Goal: Information Seeking & Learning: Learn about a topic

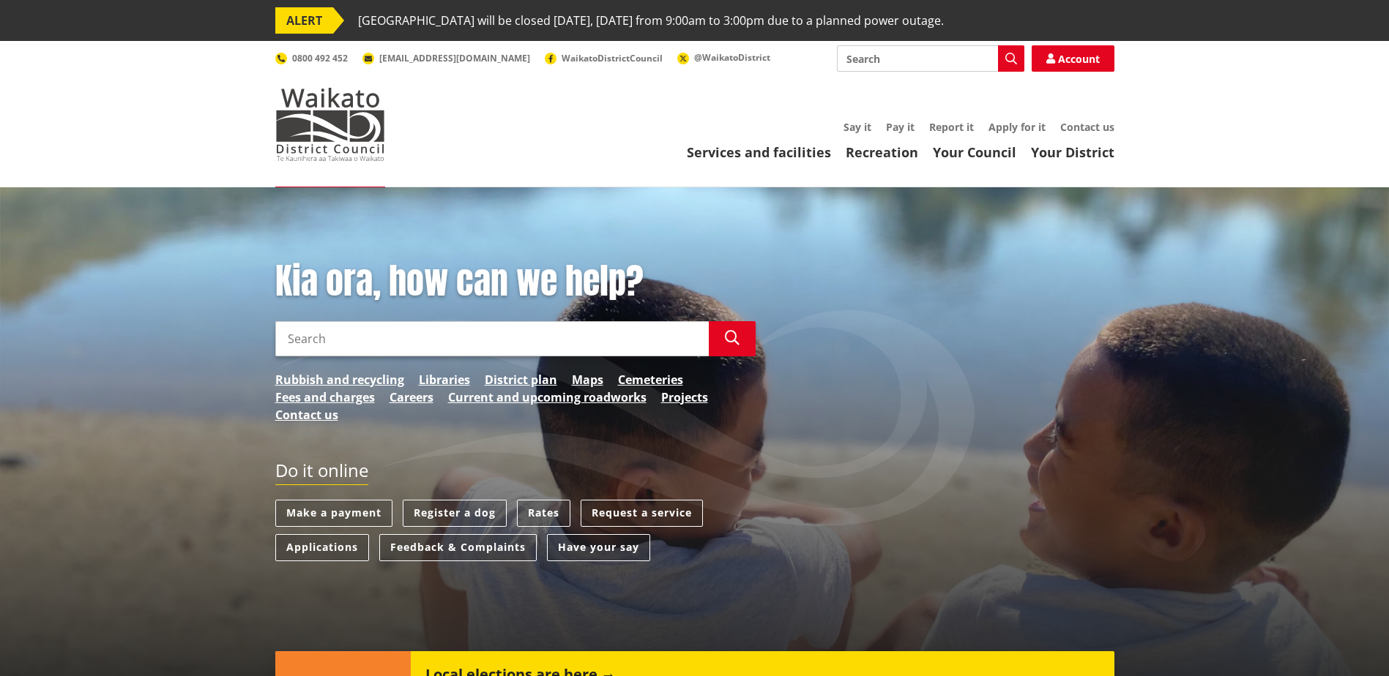
click at [334, 340] on input "Search" at bounding box center [491, 338] width 433 height 35
type input "venue hire"
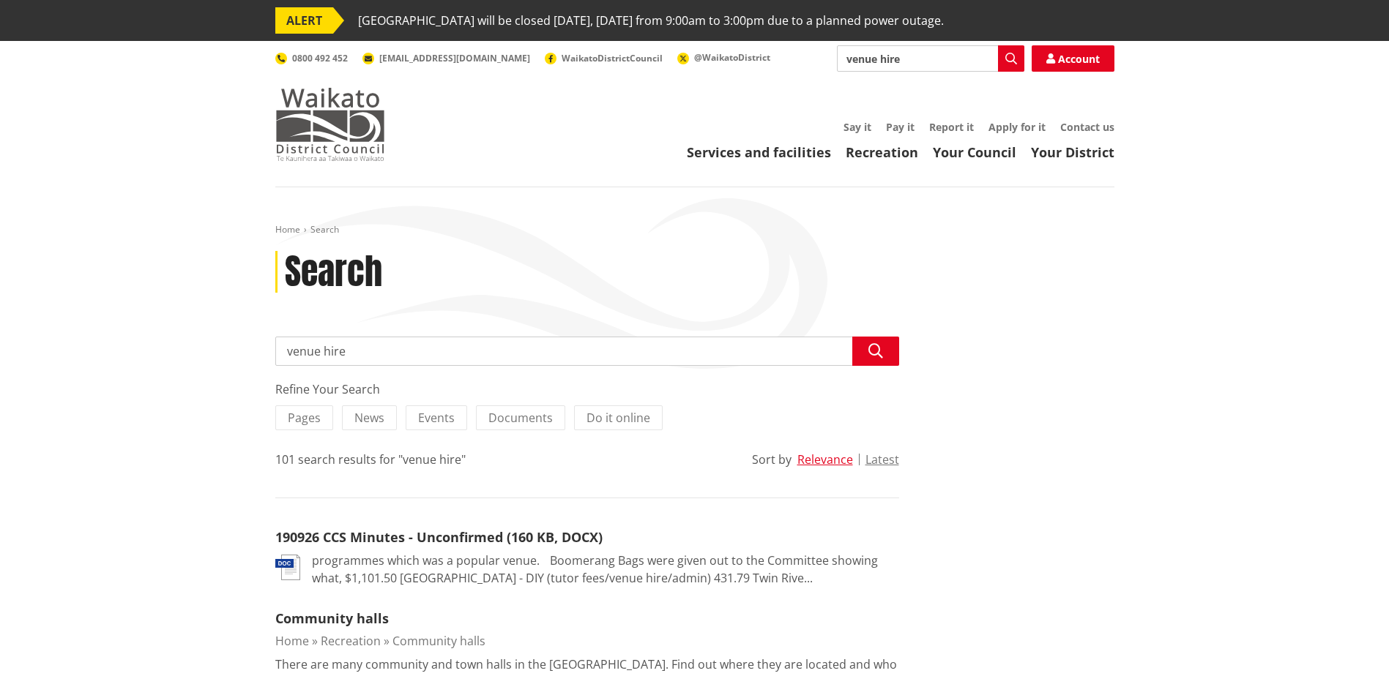
click at [364, 127] on img at bounding box center [330, 124] width 110 height 73
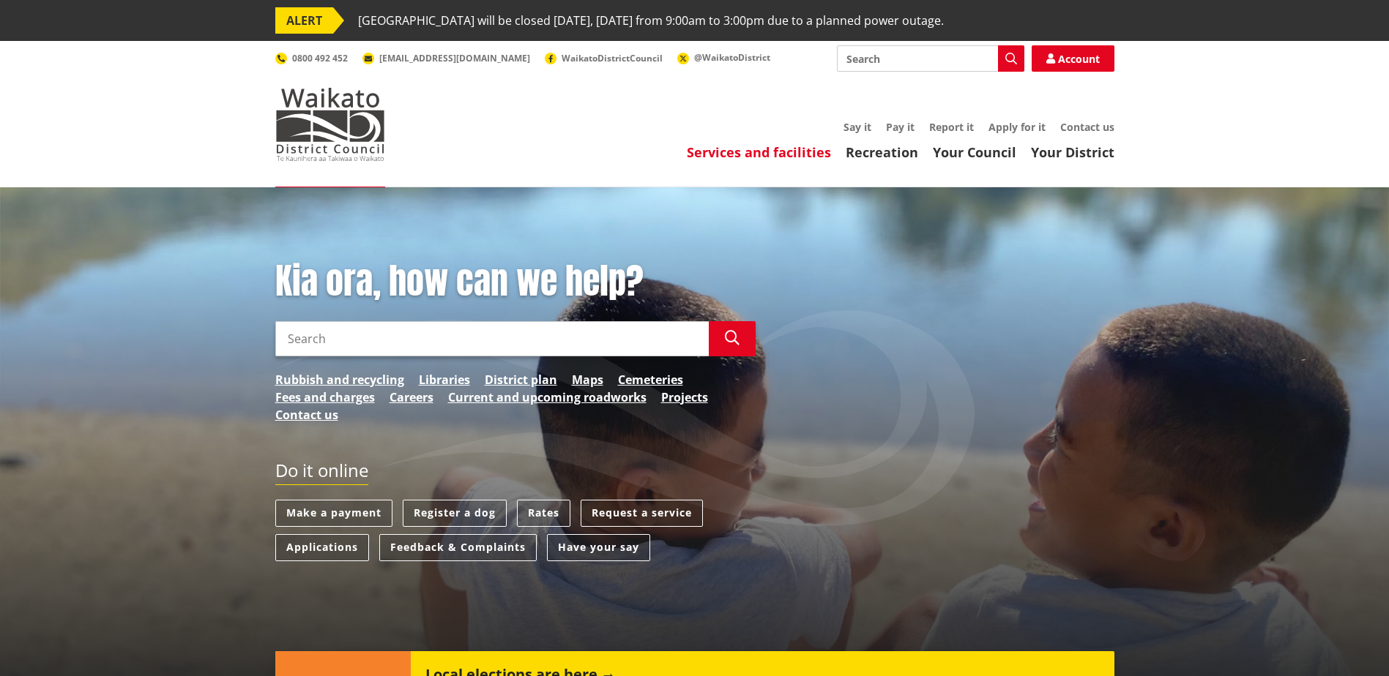
click at [770, 149] on link "Services and facilities" at bounding box center [759, 152] width 144 height 18
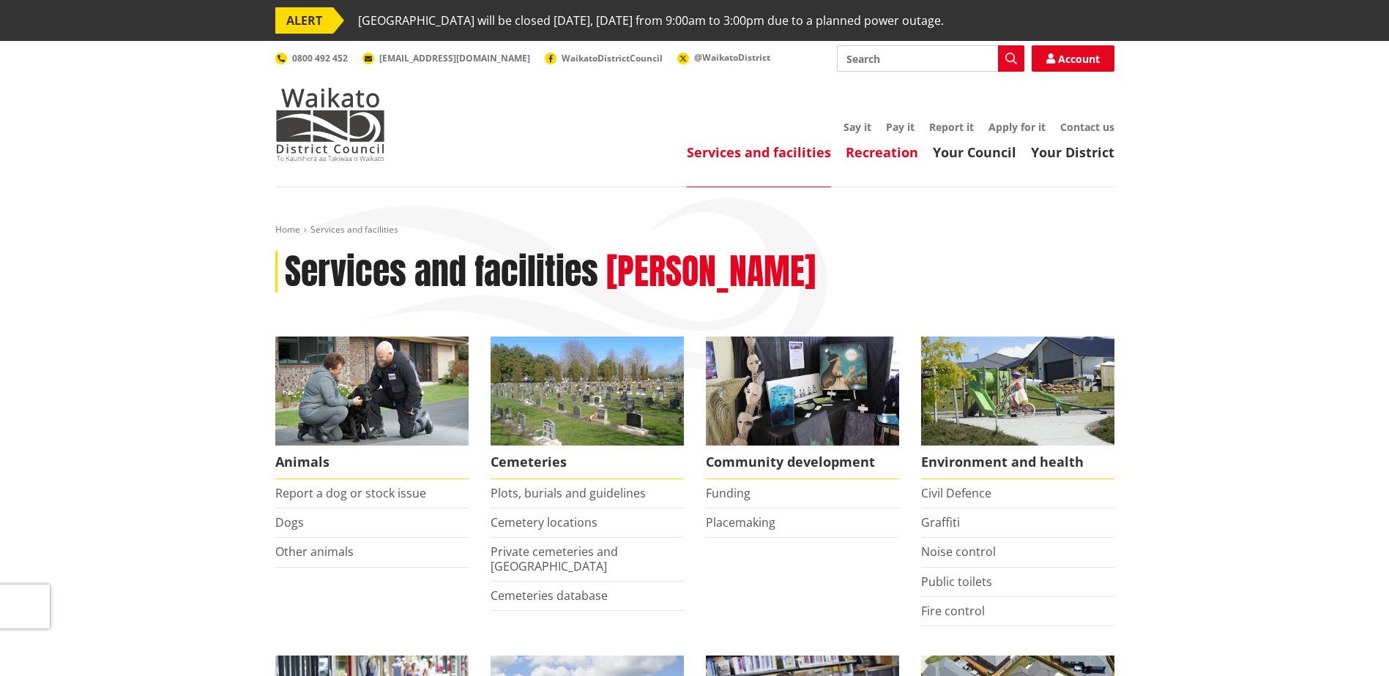
click at [878, 156] on link "Recreation" at bounding box center [882, 152] width 72 height 18
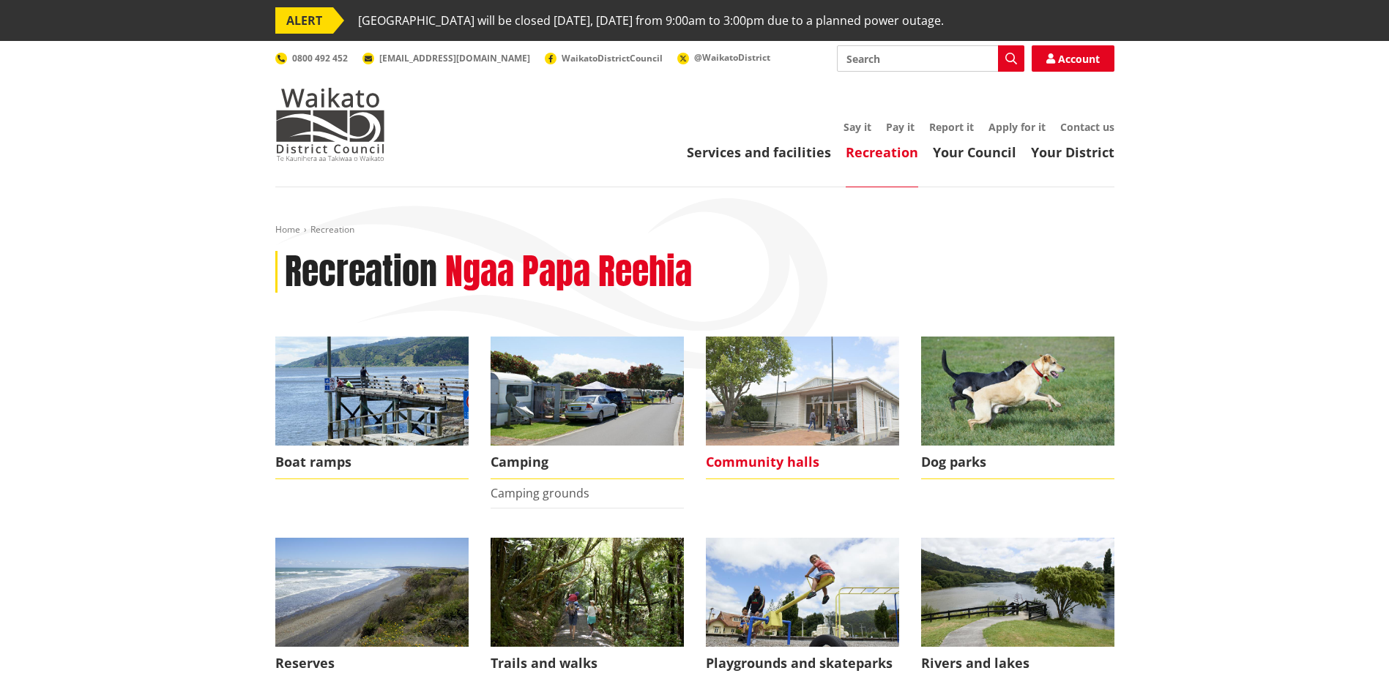
click at [787, 412] on img at bounding box center [802, 391] width 193 height 109
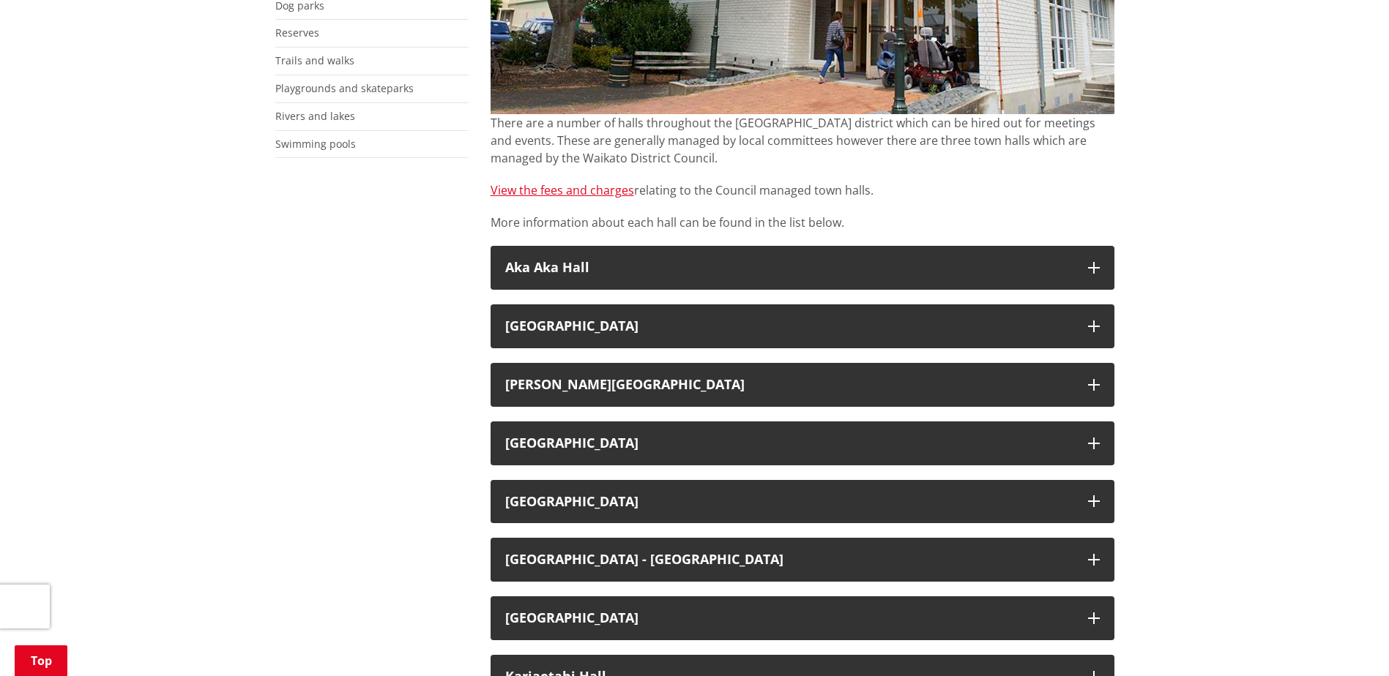
scroll to position [439, 0]
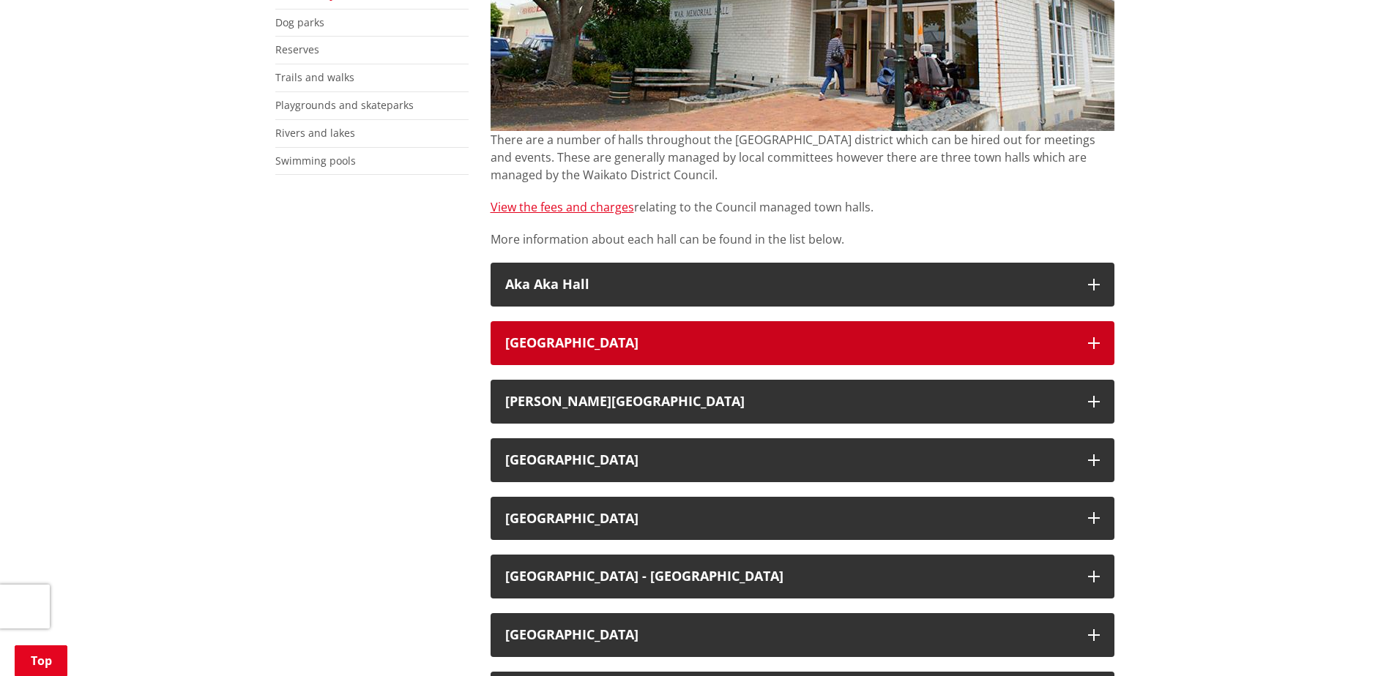
click at [1090, 346] on icon "button" at bounding box center [1094, 343] width 12 height 12
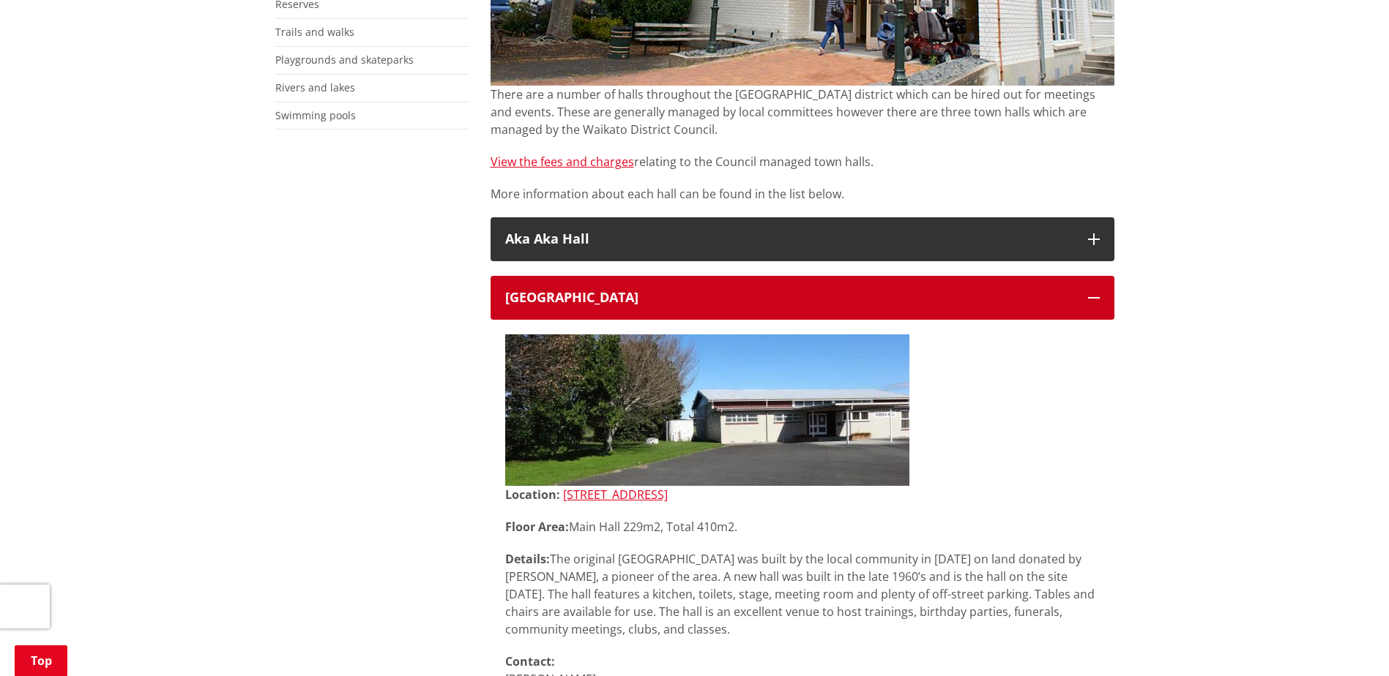
scroll to position [732, 0]
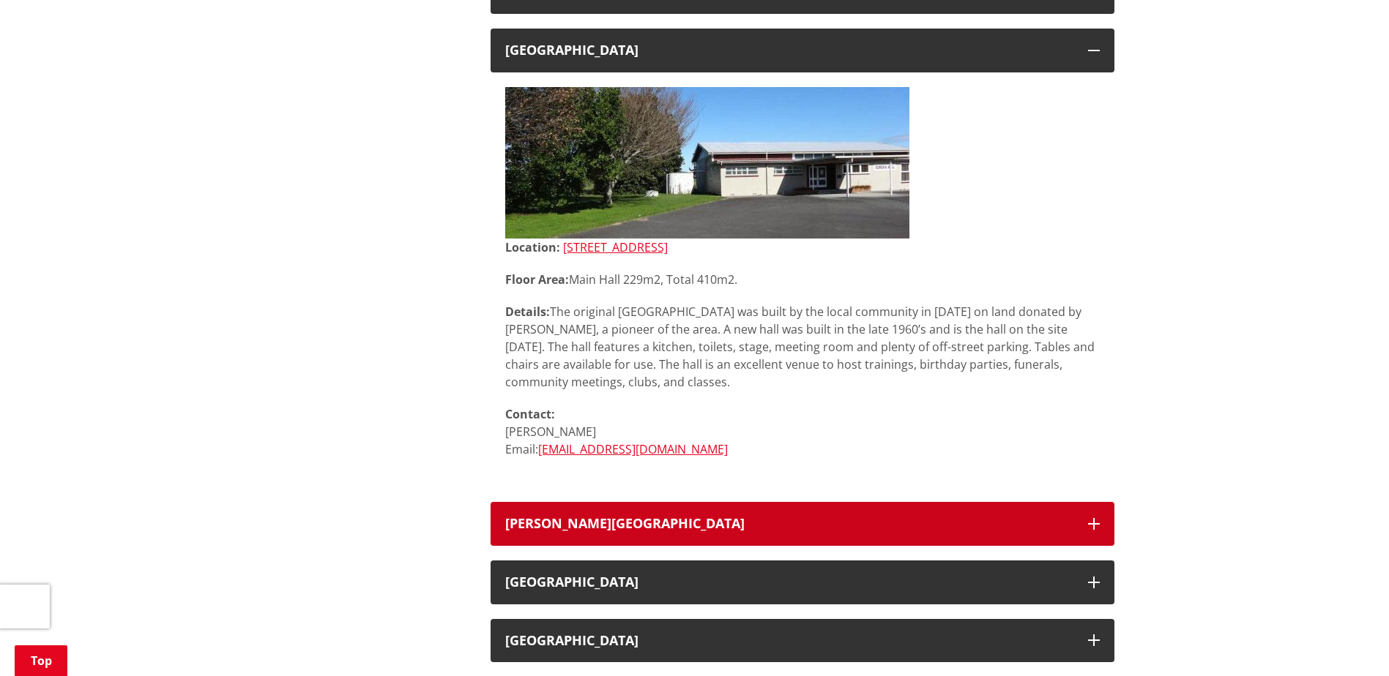
click at [1102, 529] on button "[PERSON_NAME][GEOGRAPHIC_DATA]" at bounding box center [802, 524] width 624 height 44
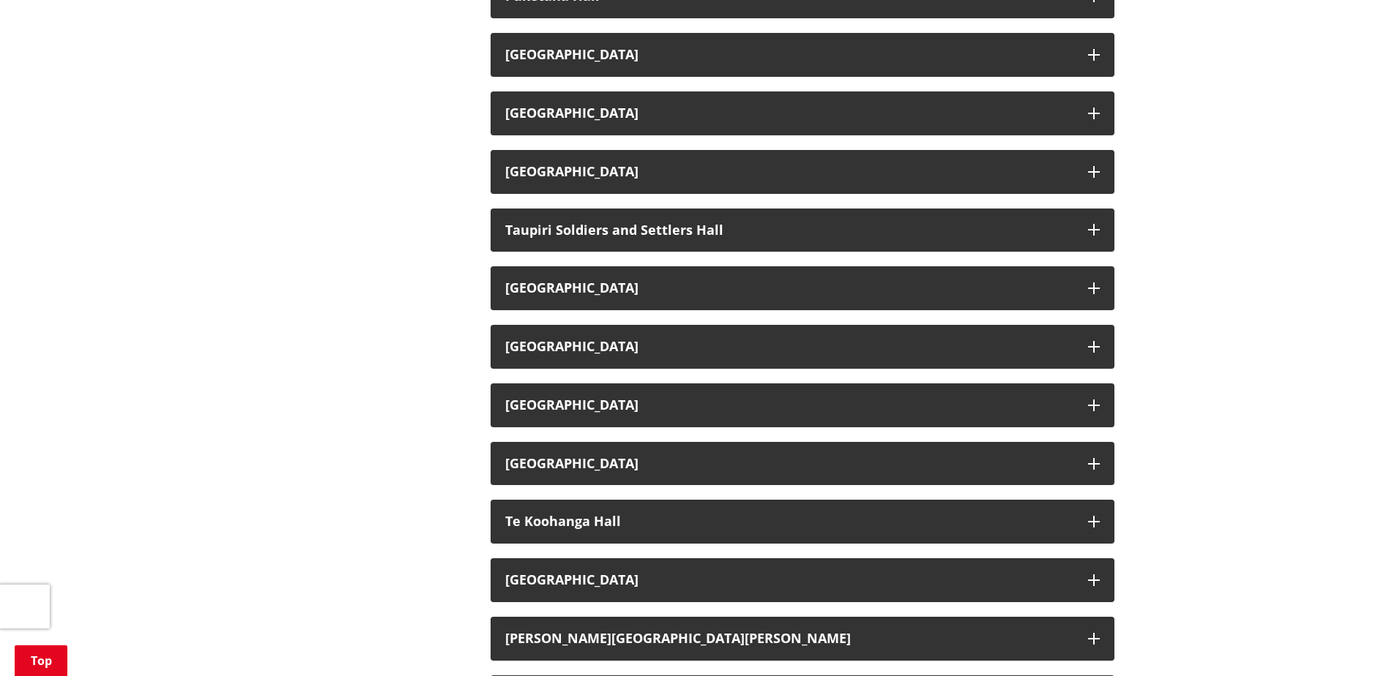
scroll to position [3294, 0]
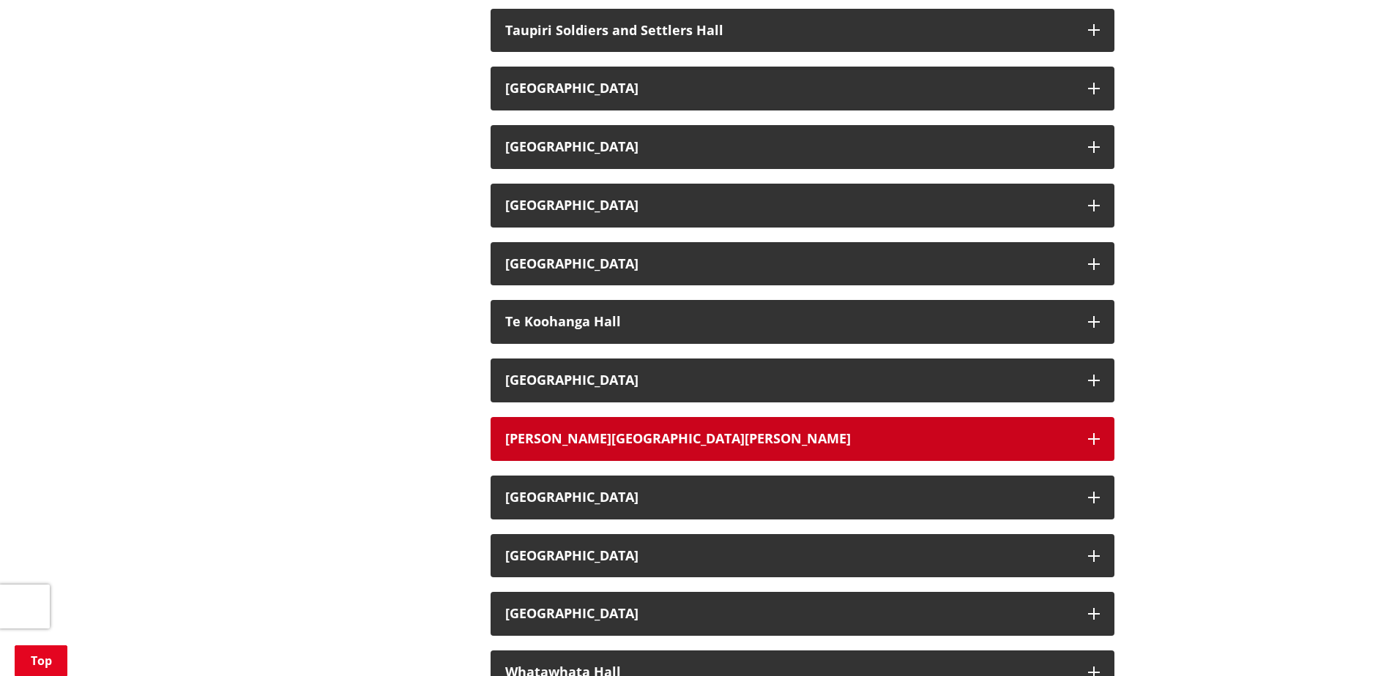
click at [1092, 441] on icon "button" at bounding box center [1094, 439] width 12 height 12
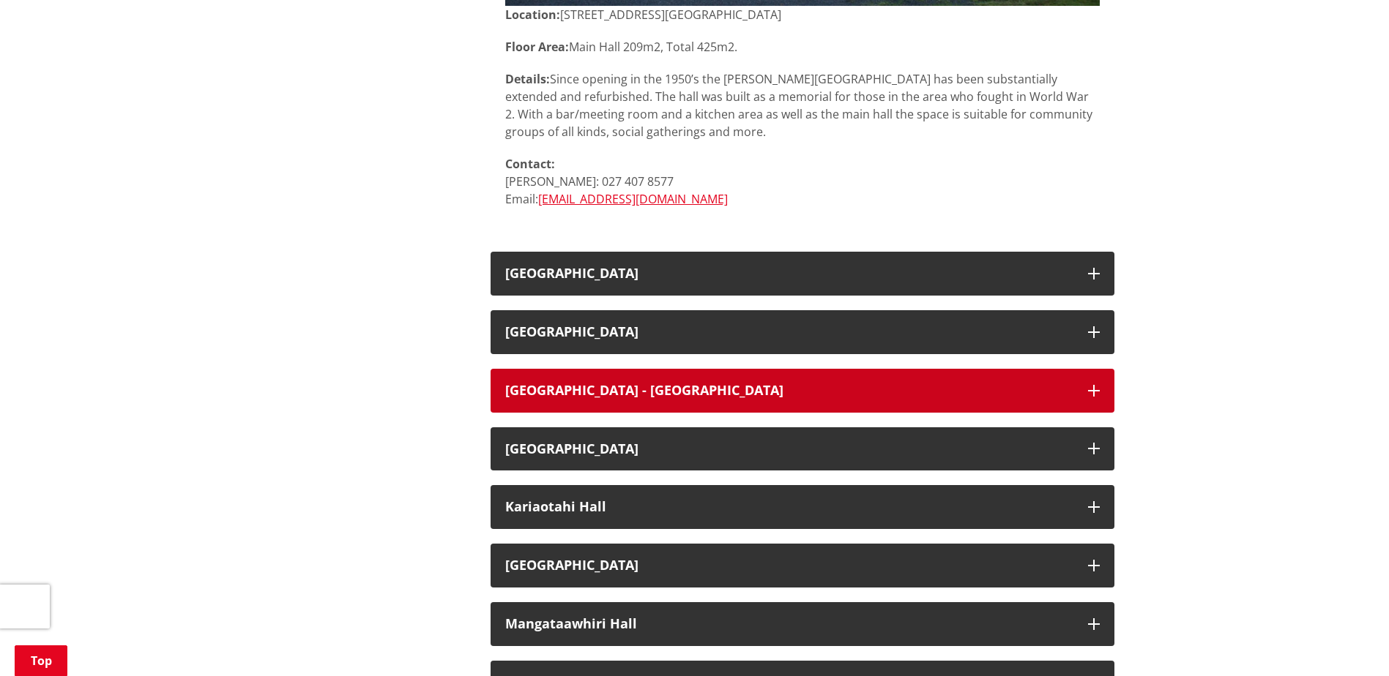
scroll to position [1878, 0]
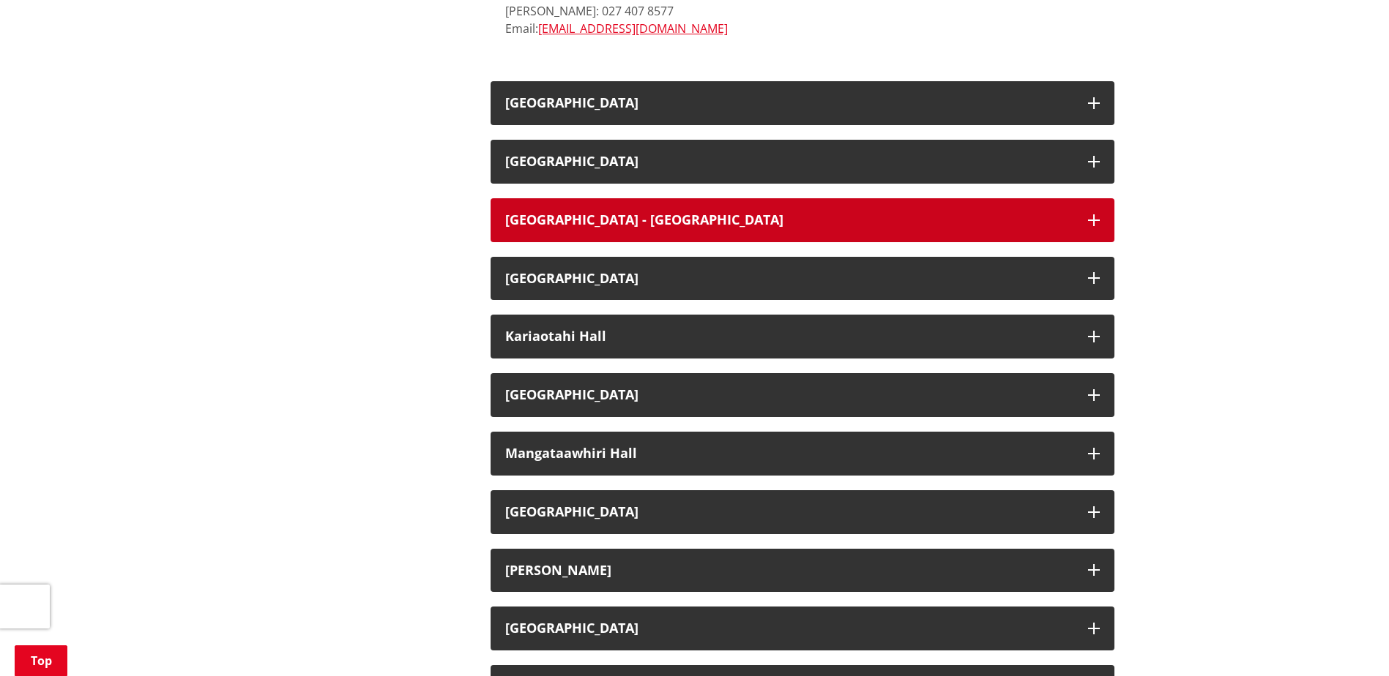
click at [629, 228] on button "[GEOGRAPHIC_DATA] - [GEOGRAPHIC_DATA]" at bounding box center [802, 220] width 624 height 44
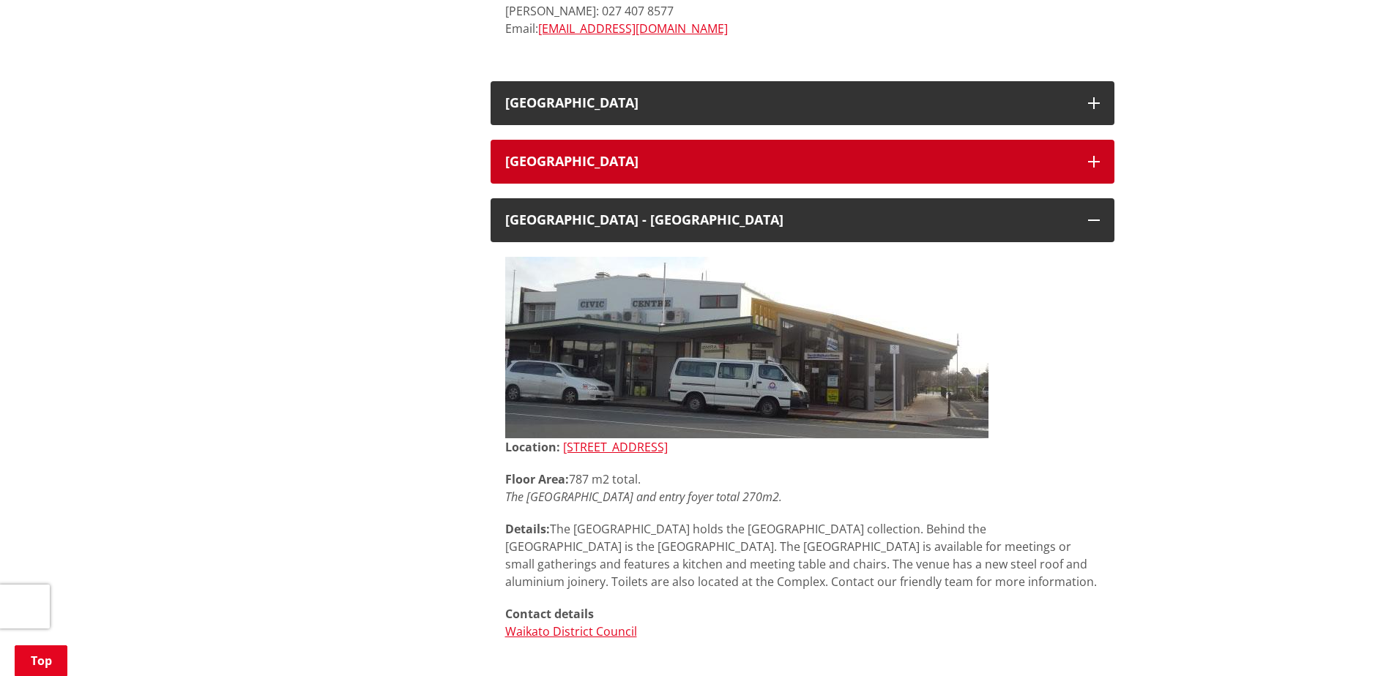
click at [602, 163] on h3 "[GEOGRAPHIC_DATA]" at bounding box center [789, 161] width 568 height 15
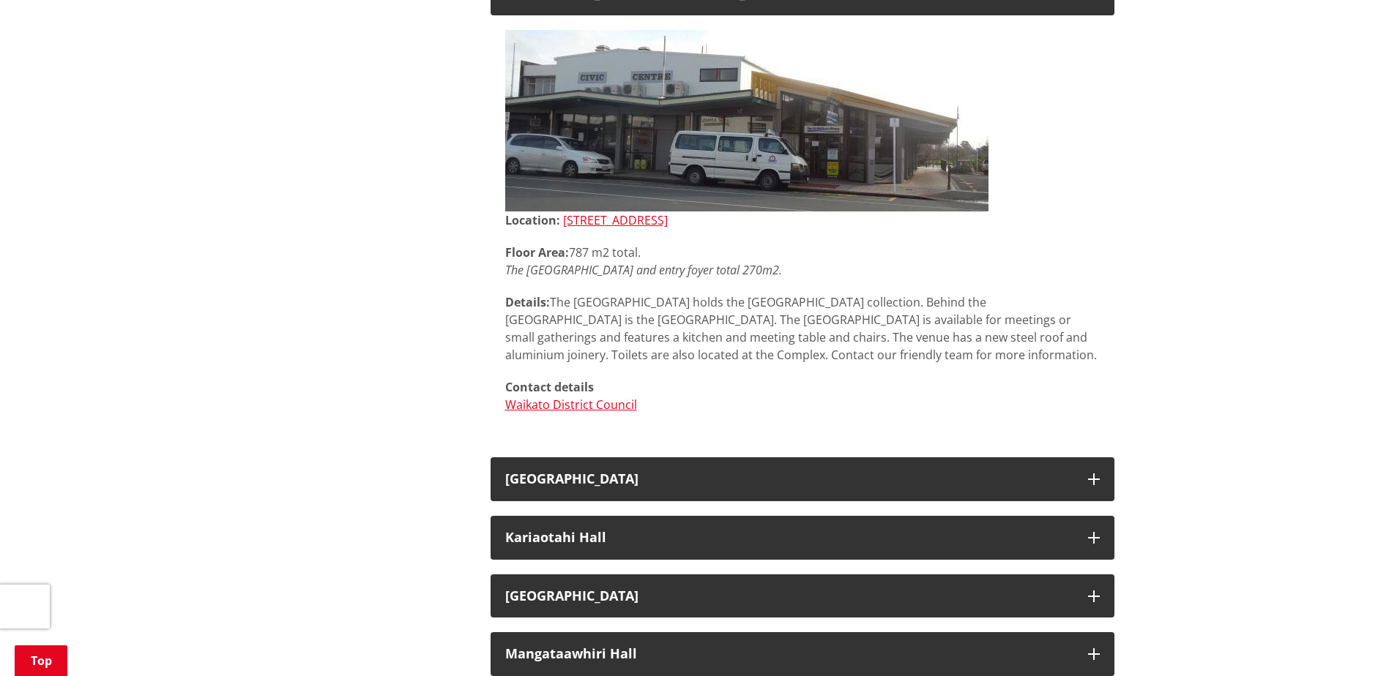
scroll to position [2829, 0]
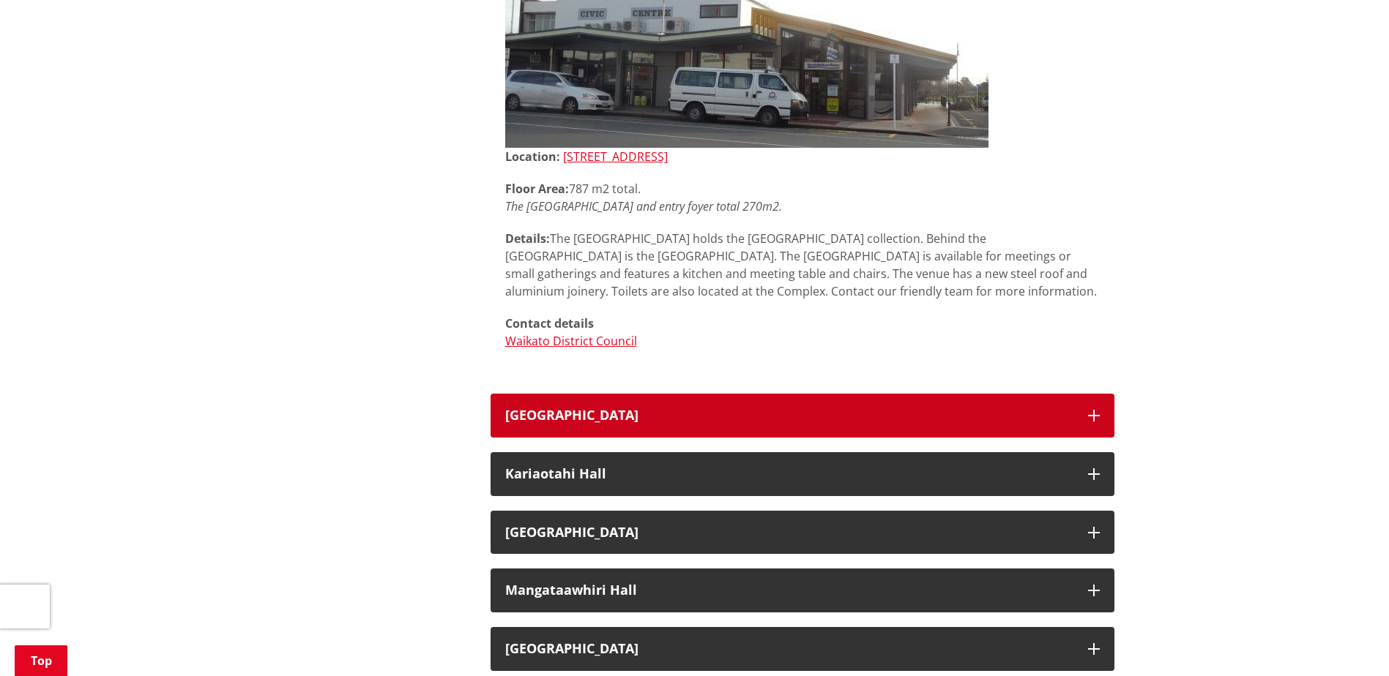
click at [511, 411] on h3 "[GEOGRAPHIC_DATA]" at bounding box center [789, 415] width 568 height 15
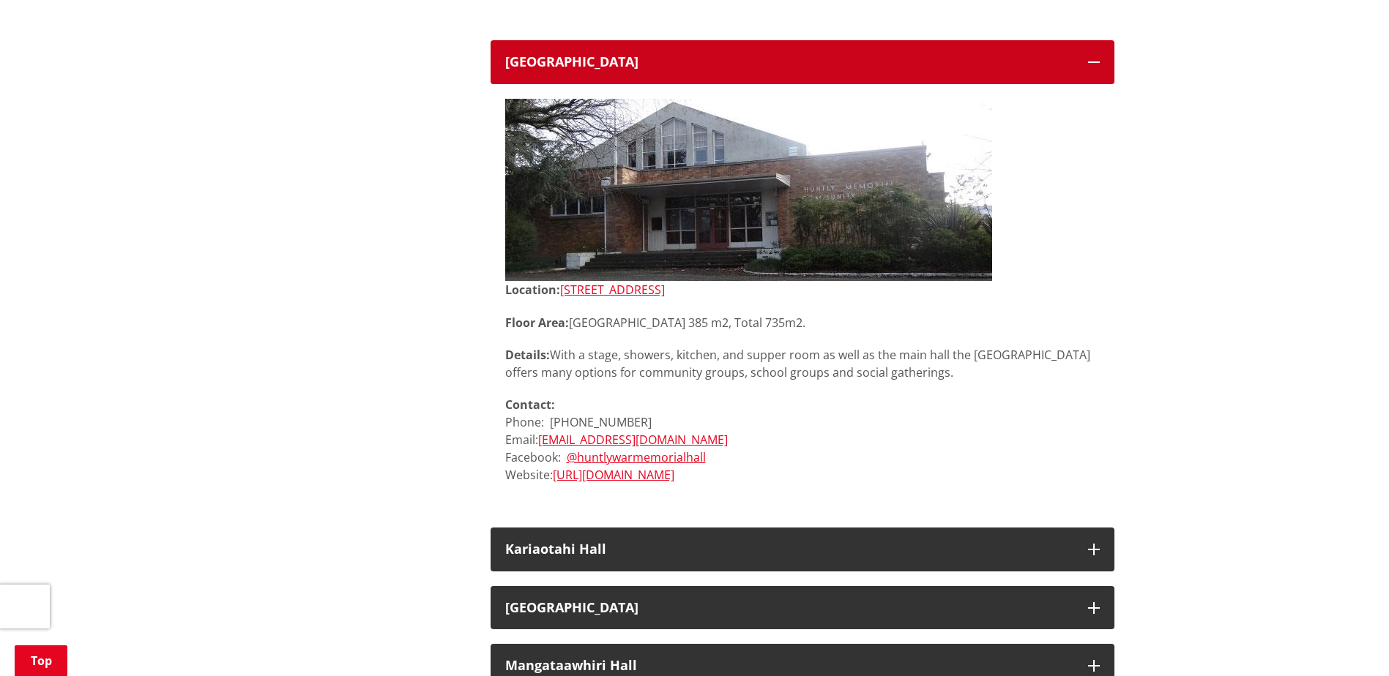
scroll to position [3195, 0]
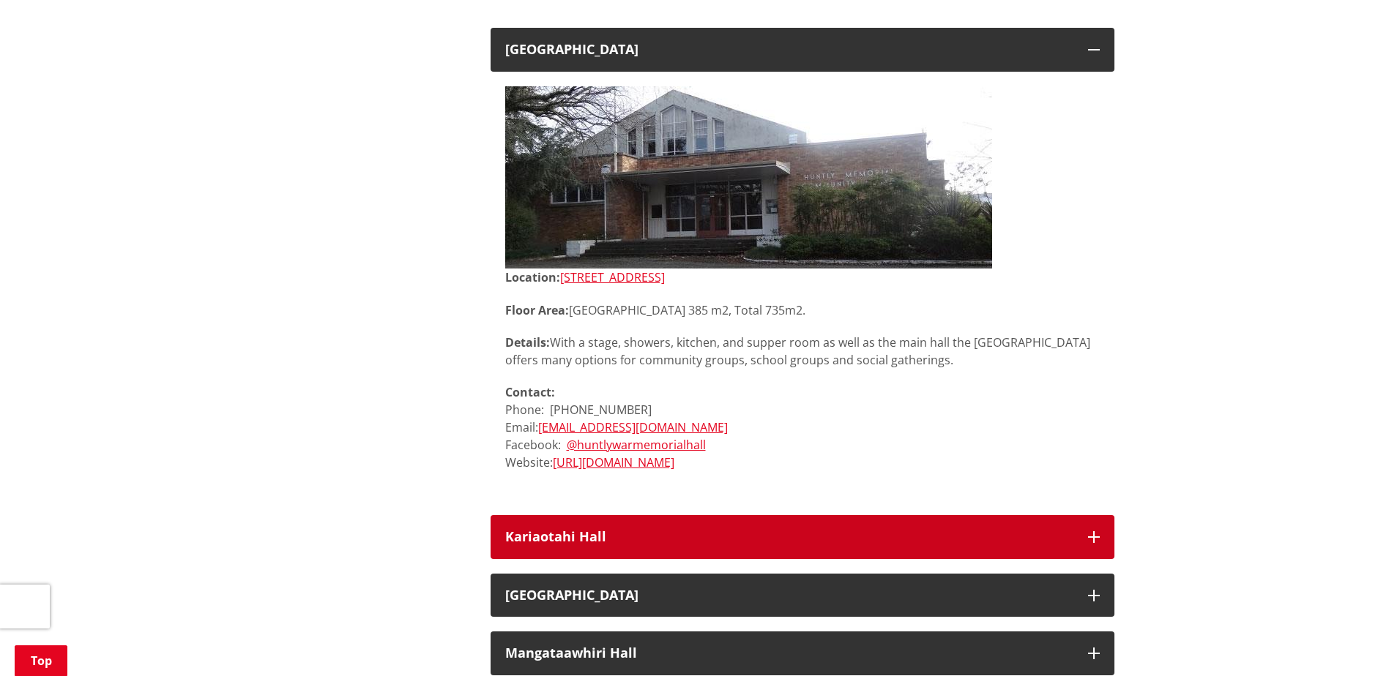
click at [520, 545] on h3 "Kariaotahi Hall" at bounding box center [789, 537] width 568 height 15
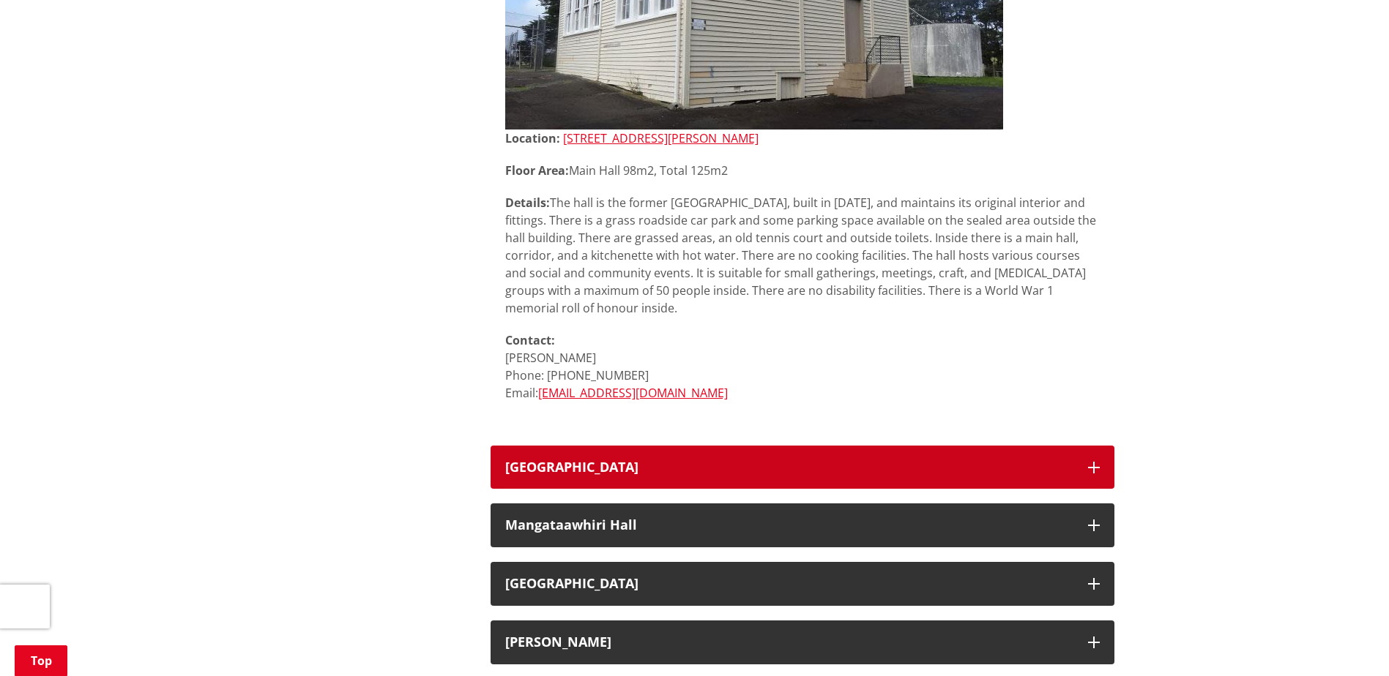
scroll to position [3928, 0]
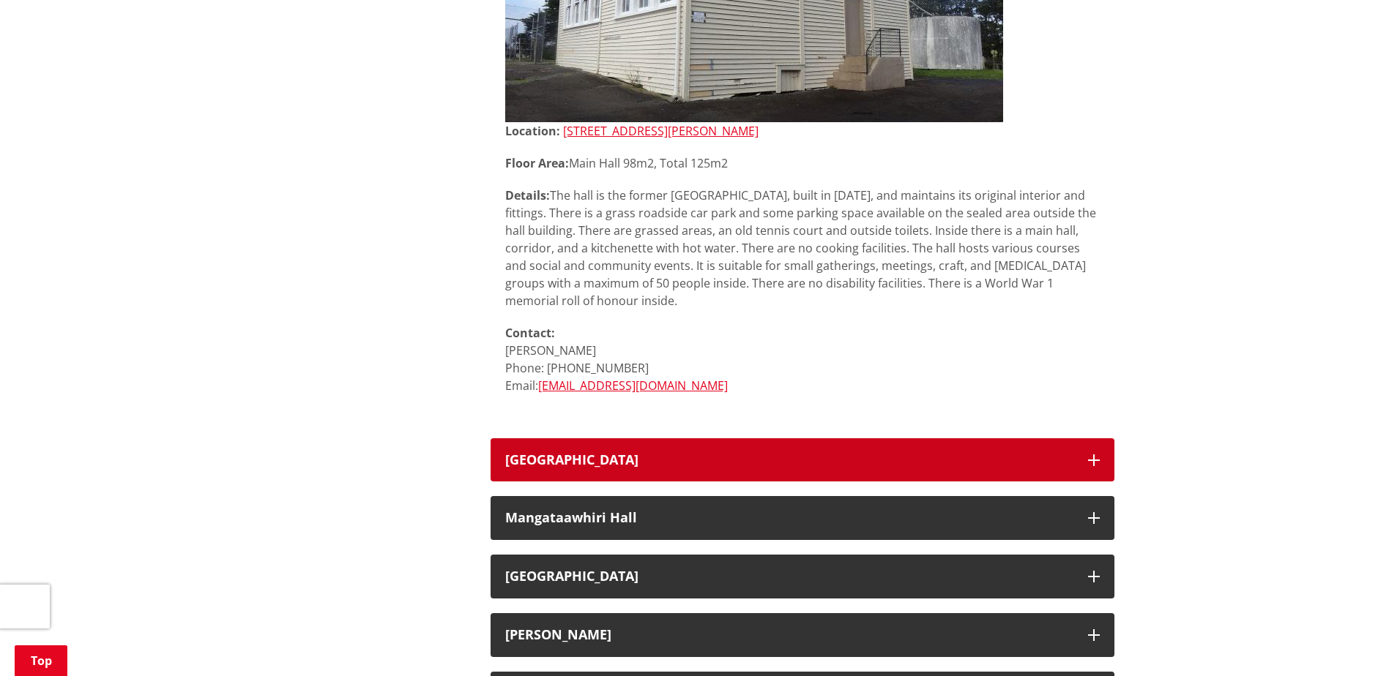
click at [529, 456] on h3 "[GEOGRAPHIC_DATA]" at bounding box center [789, 460] width 568 height 15
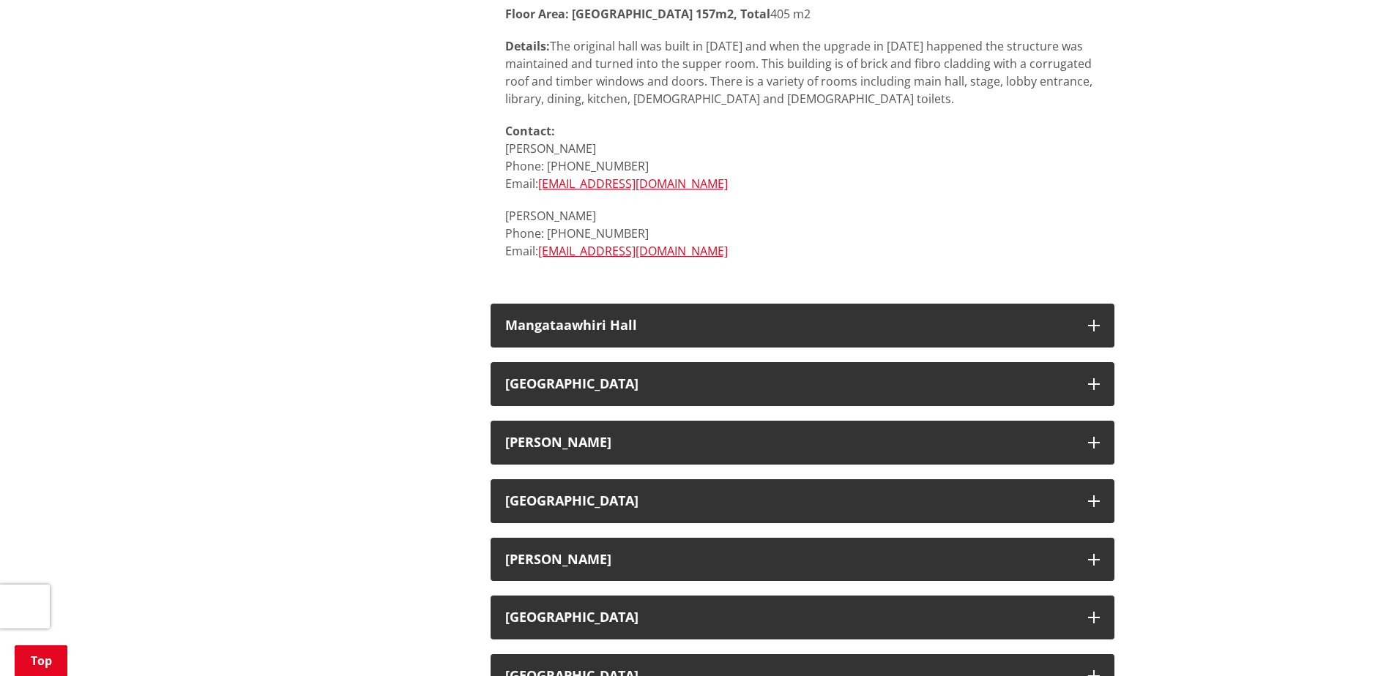
scroll to position [4660, 0]
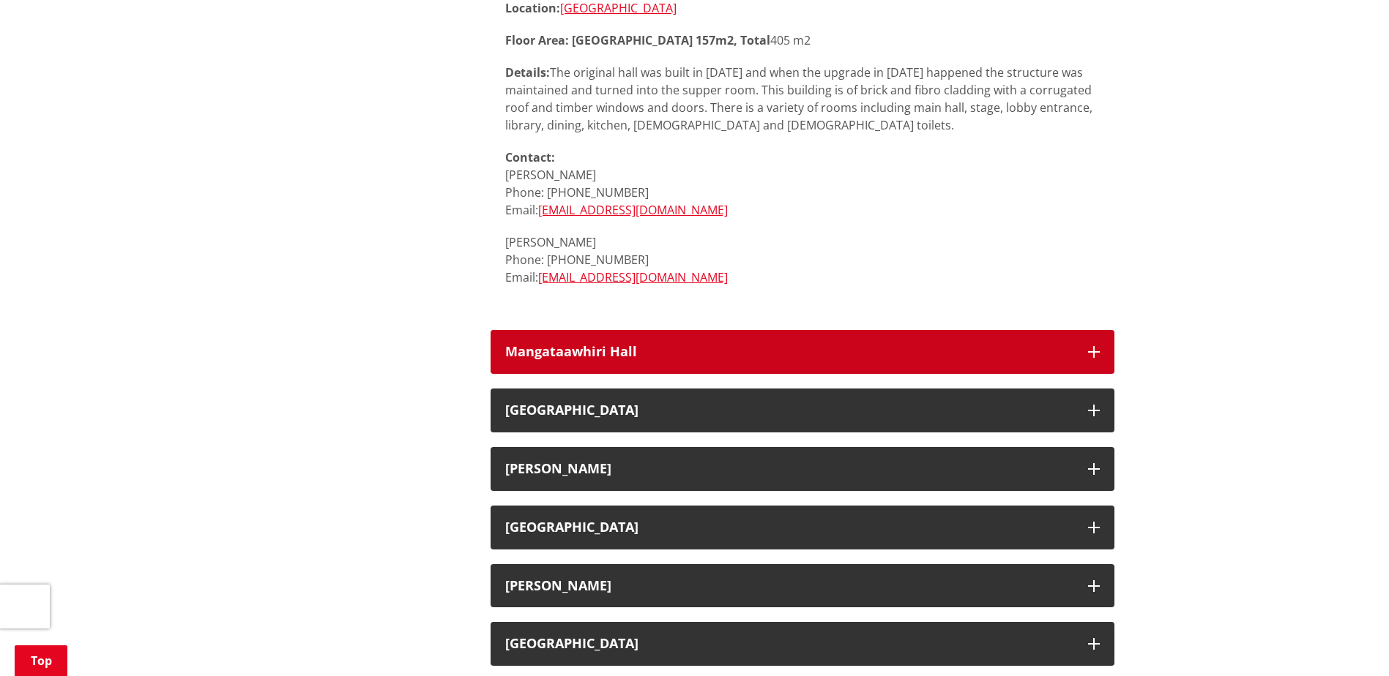
click at [543, 350] on h3 "Mangataawhiri Hall" at bounding box center [789, 352] width 568 height 15
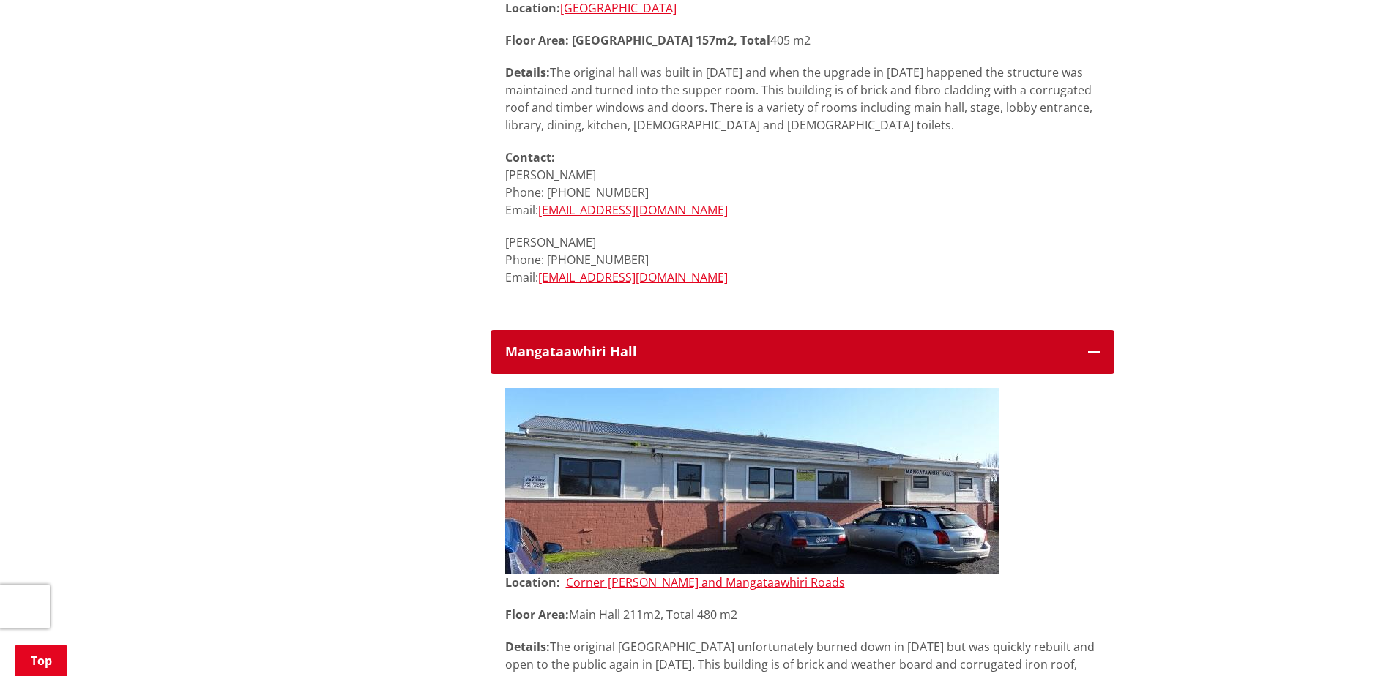
scroll to position [4294, 0]
